Goal: Task Accomplishment & Management: Manage account settings

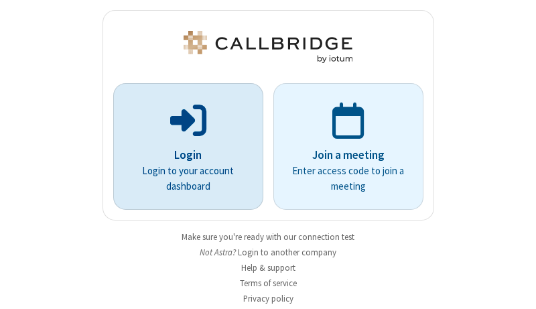
click at [183, 155] on p "Login" at bounding box center [188, 155] width 113 height 17
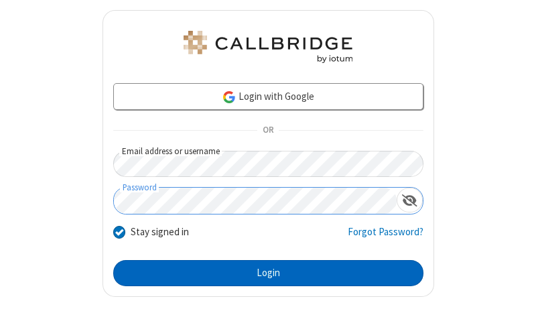
click at [263, 273] on button "Login" at bounding box center [268, 273] width 310 height 27
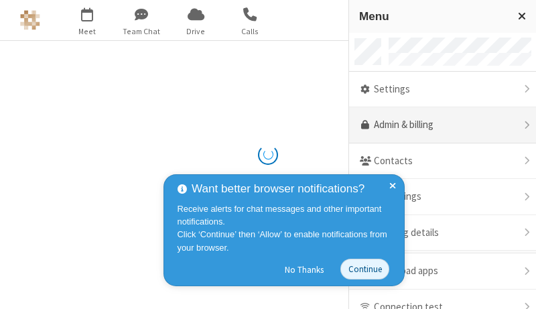
click at [437, 125] on link "Admin & billing" at bounding box center [442, 125] width 187 height 36
